Goal: Task Accomplishment & Management: Complete application form

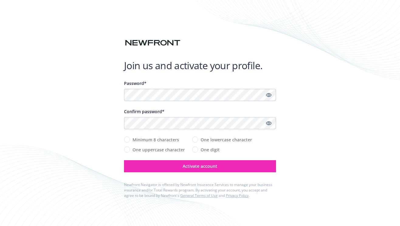
click at [0, 226] on com-1password-button at bounding box center [0, 226] width 0 height 0
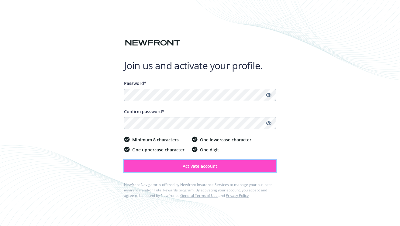
click at [180, 170] on button "Activate account" at bounding box center [200, 166] width 152 height 12
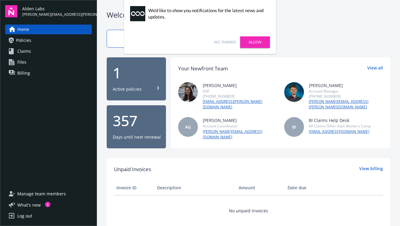
click at [248, 40] on link "Allow" at bounding box center [255, 42] width 30 height 12
